Goal: Transaction & Acquisition: Purchase product/service

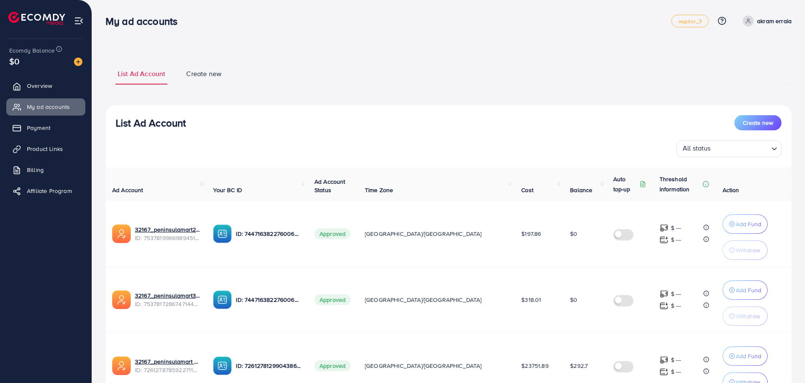
click at [81, 61] on img at bounding box center [78, 62] width 8 height 8
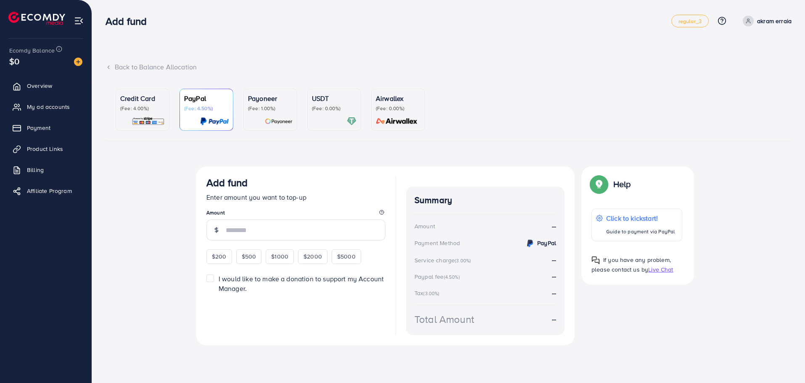
click at [262, 109] on p "(Fee: 1.00%)" at bounding box center [270, 108] width 45 height 7
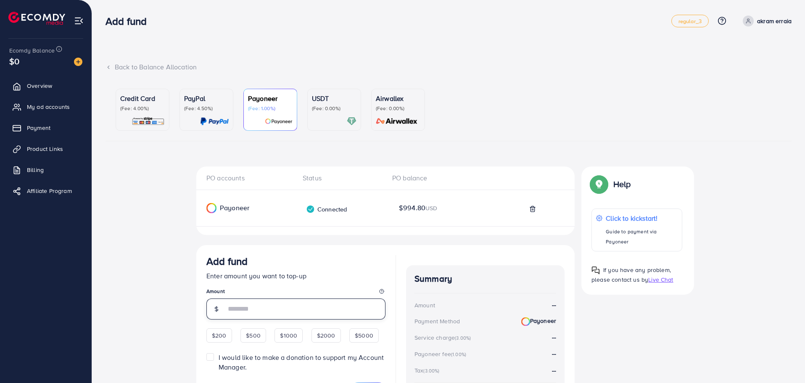
click at [287, 311] on input "number" at bounding box center [306, 308] width 160 height 21
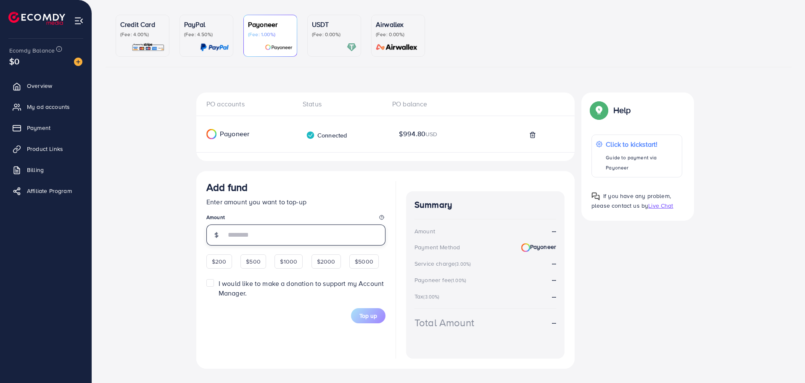
scroll to position [90, 0]
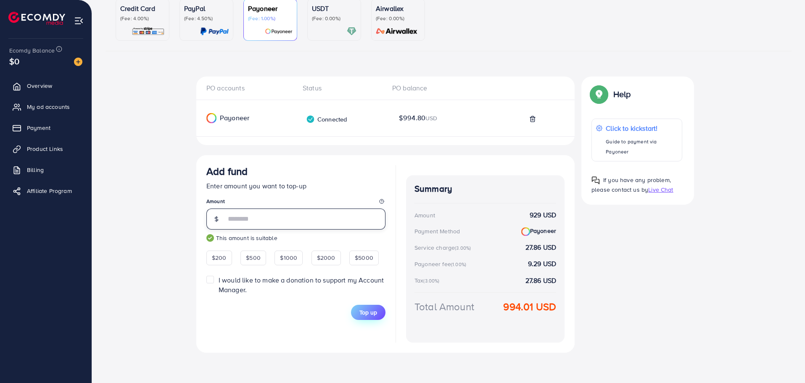
type input "***"
click at [375, 312] on span "Top up" at bounding box center [368, 312] width 18 height 8
drag, startPoint x: 505, startPoint y: 308, endPoint x: 509, endPoint y: 310, distance: 4.9
click at [532, 305] on strong "994.01 USD" at bounding box center [529, 306] width 53 height 15
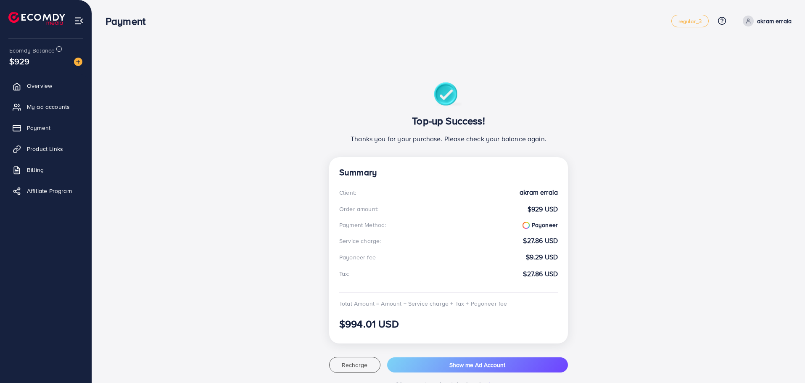
click at [355, 327] on h3 "$994.01 USD" at bounding box center [448, 324] width 219 height 12
copy h3 "994.01"
click at [45, 101] on link "My ad accounts" at bounding box center [45, 106] width 79 height 17
